Goal: Transaction & Acquisition: Subscribe to service/newsletter

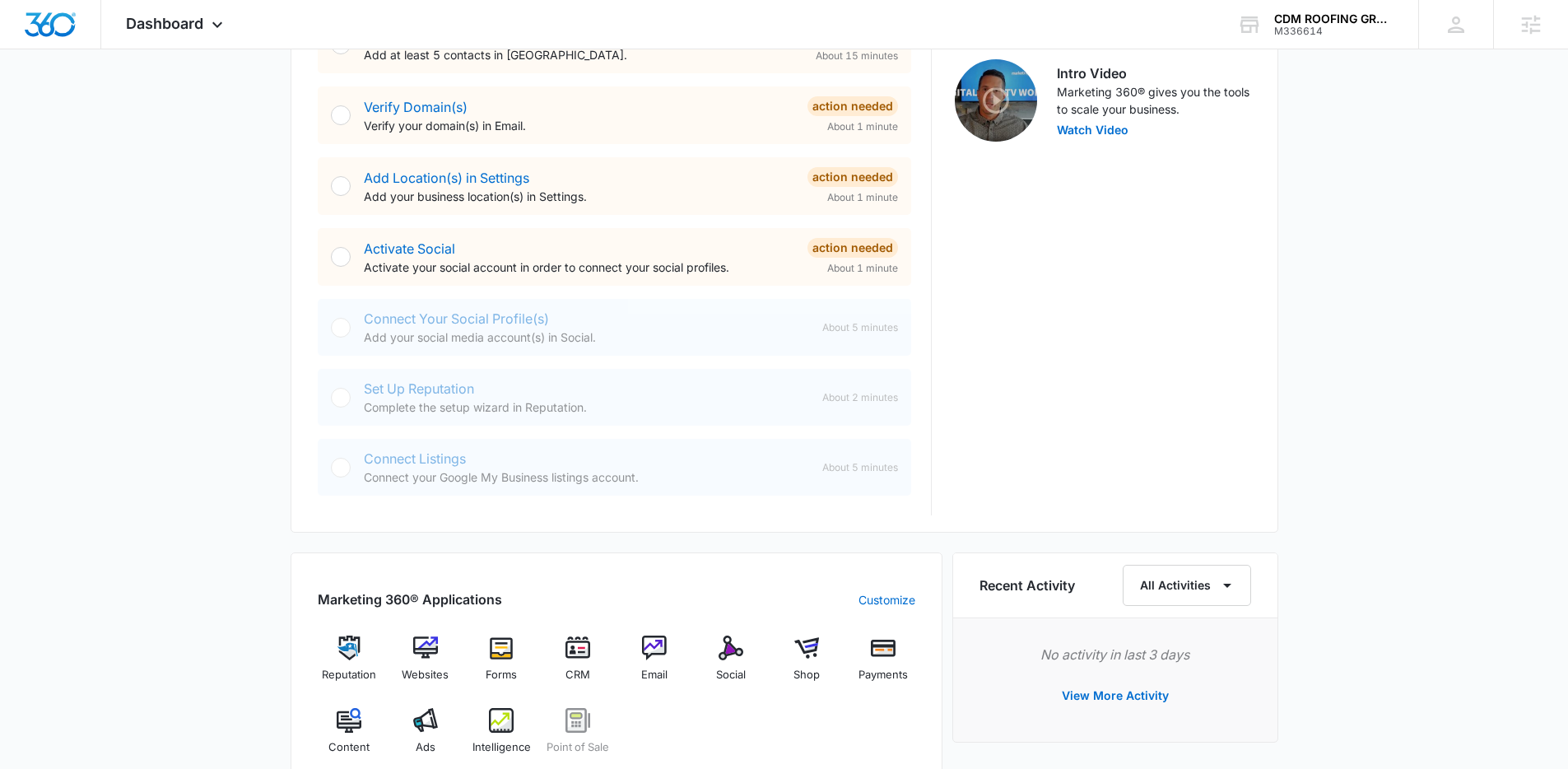
scroll to position [807, 0]
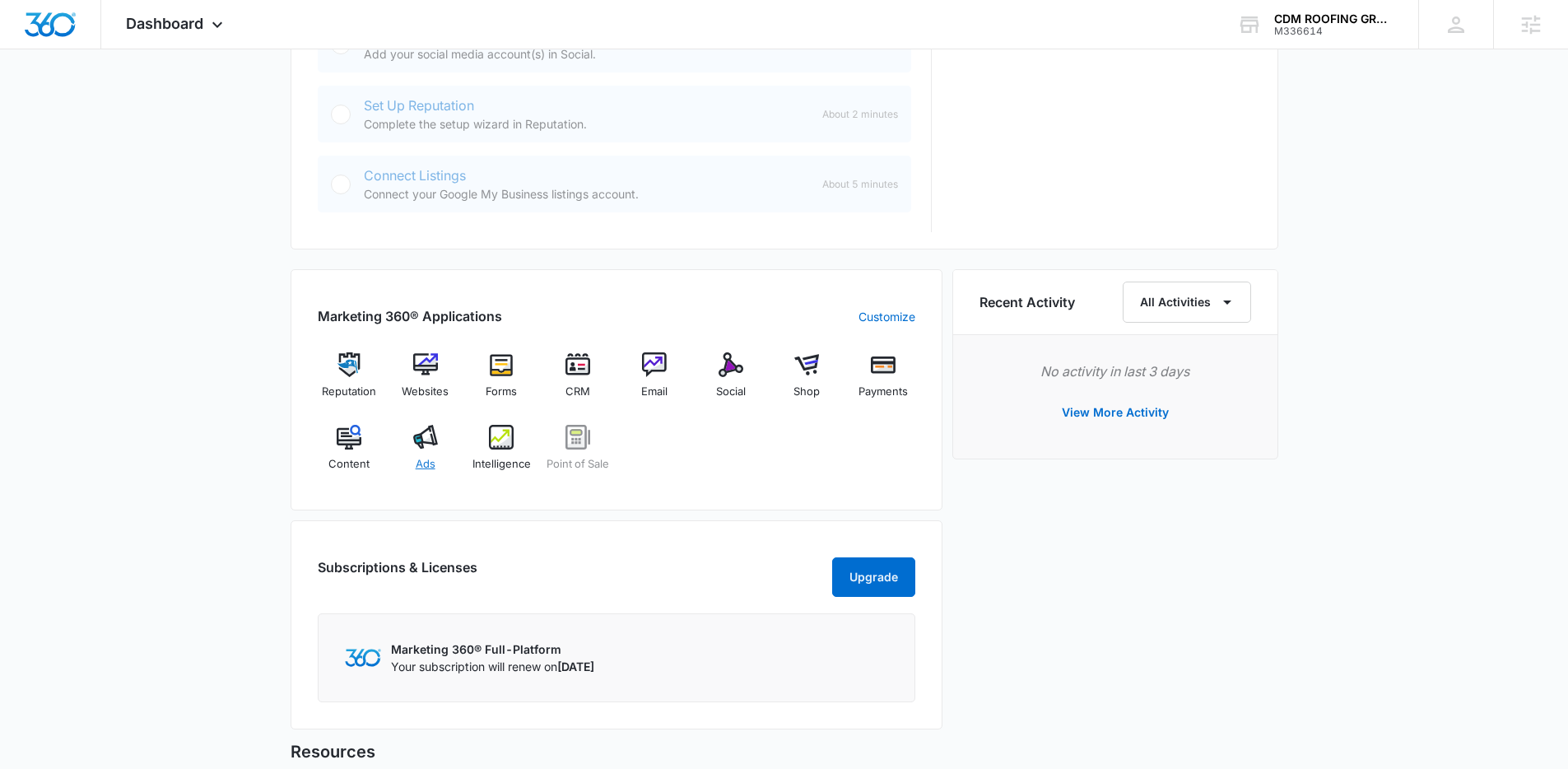
click at [432, 437] on img at bounding box center [425, 436] width 25 height 25
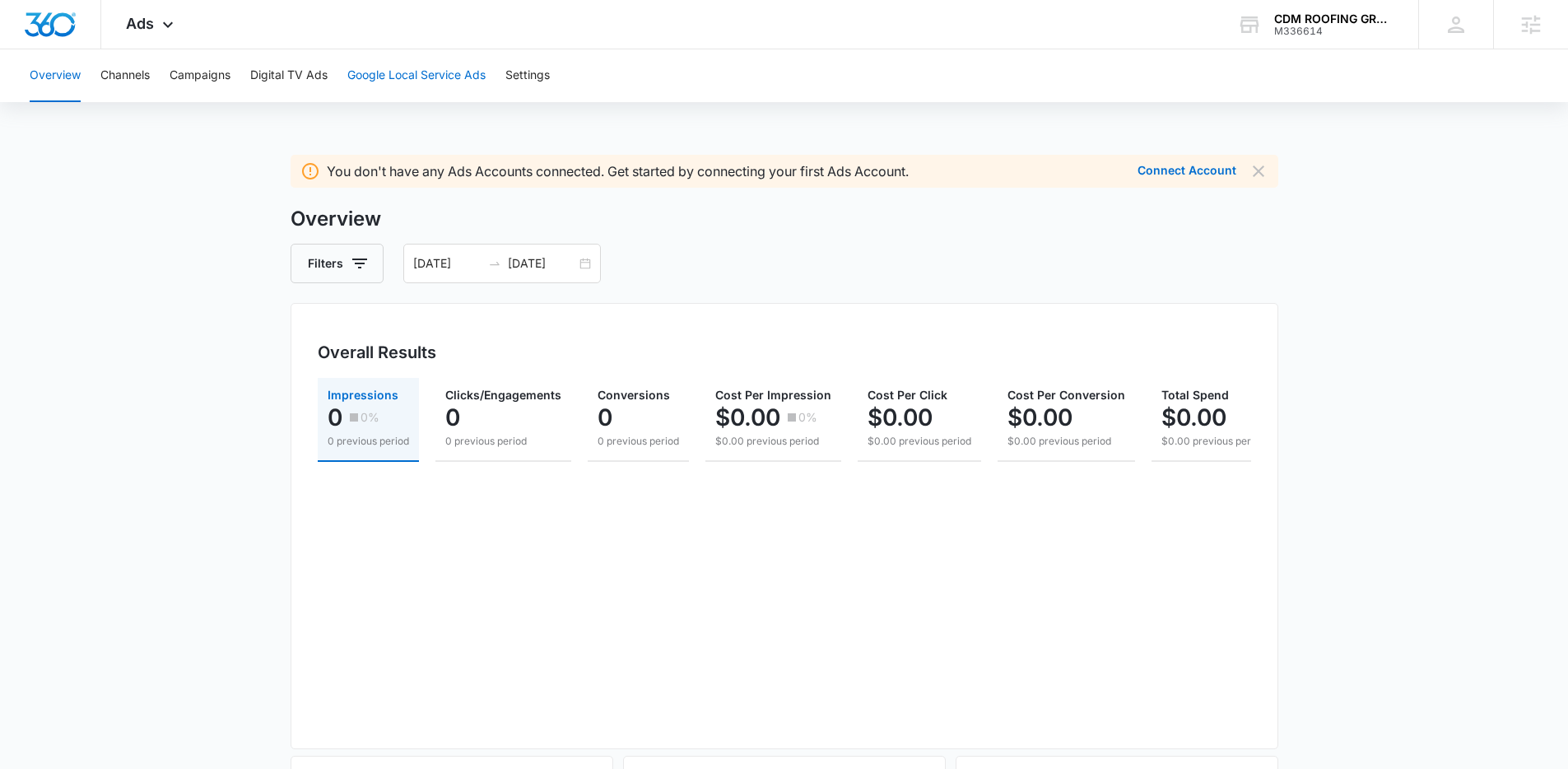
click at [422, 78] on button "Google Local Service Ads" at bounding box center [417, 75] width 139 height 52
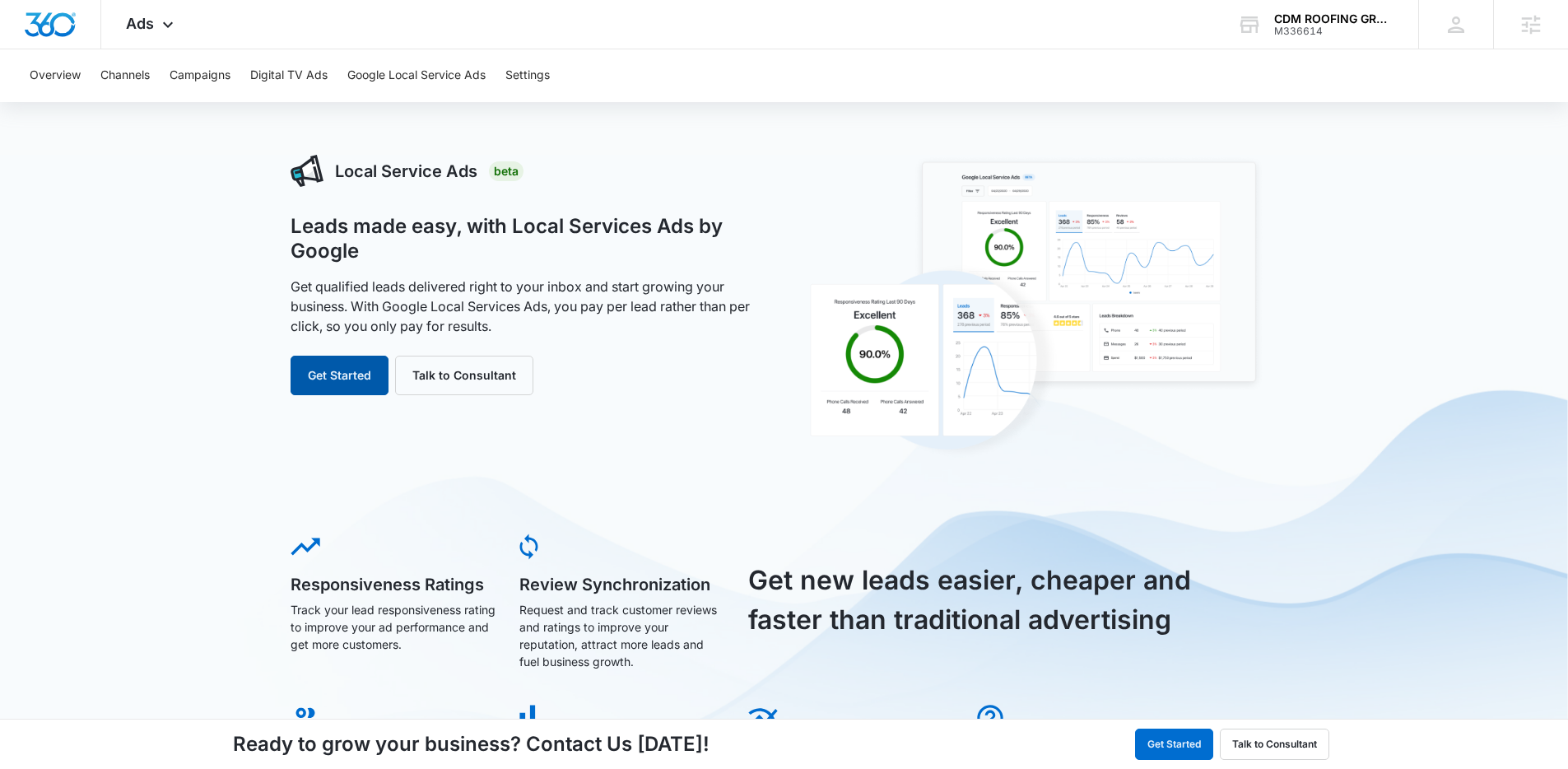
click at [346, 382] on button "Get Started" at bounding box center [339, 375] width 98 height 40
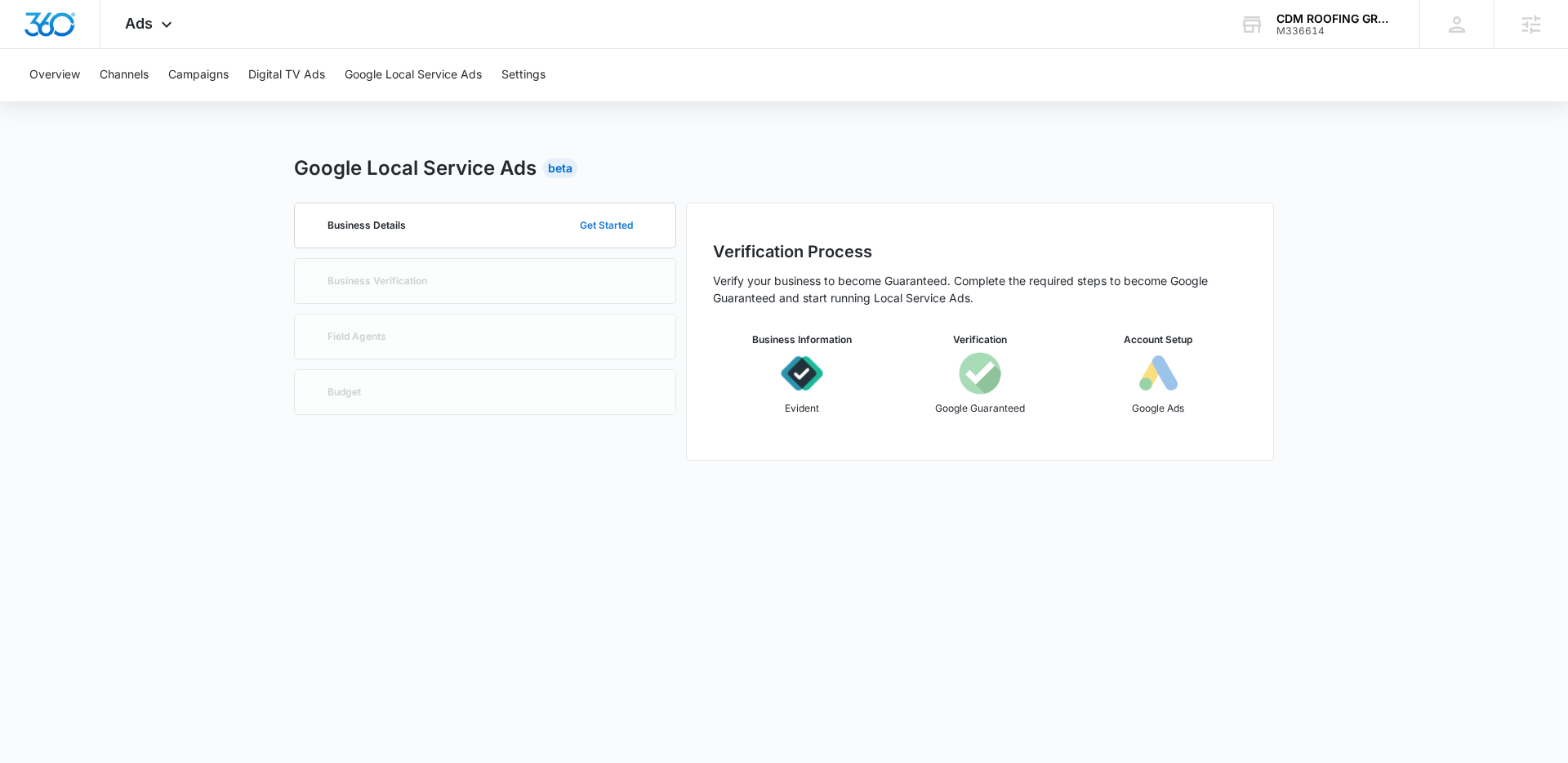
click at [617, 227] on button "Get Started" at bounding box center [606, 226] width 85 height 39
